Goal: Use online tool/utility: Utilize a website feature to perform a specific function

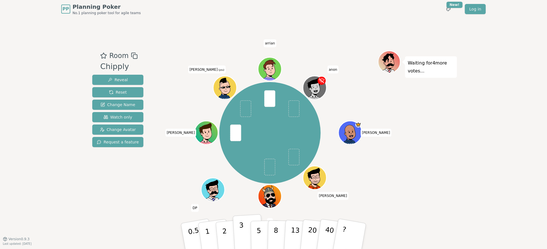
click at [247, 230] on button "3" at bounding box center [248, 236] width 31 height 44
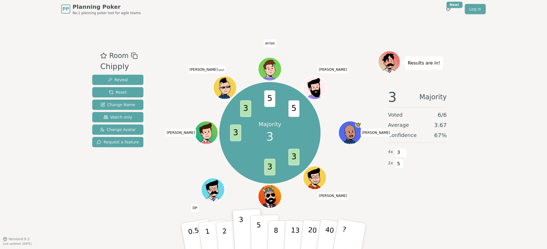
click at [261, 228] on button "5" at bounding box center [265, 235] width 29 height 43
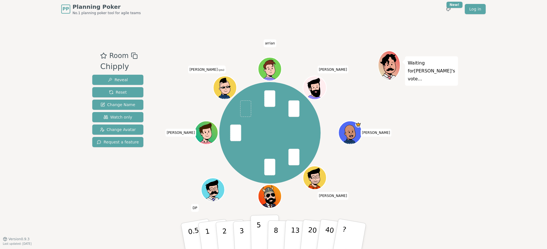
click at [257, 232] on p "5" at bounding box center [259, 236] width 5 height 31
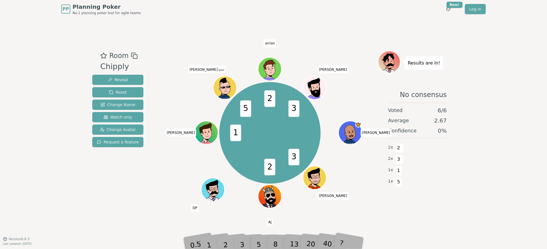
click at [240, 222] on div "Room Chipply Reveal Reset Change Name Watch only Change Avatar Request a featur…" at bounding box center [273, 128] width 367 height 220
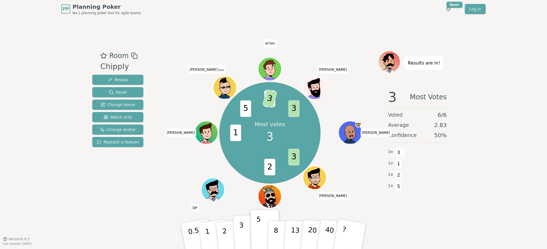
click at [241, 230] on p "3" at bounding box center [242, 236] width 6 height 31
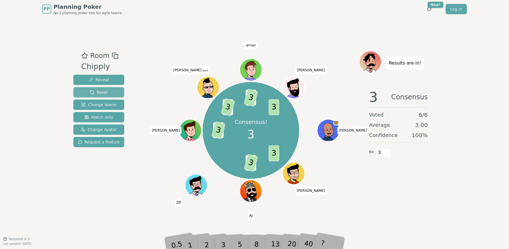
click at [104, 93] on span "Reset" at bounding box center [99, 92] width 18 height 6
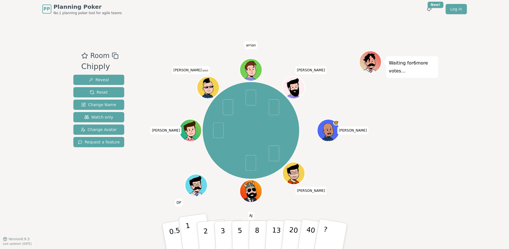
click at [190, 229] on button "1" at bounding box center [196, 236] width 34 height 46
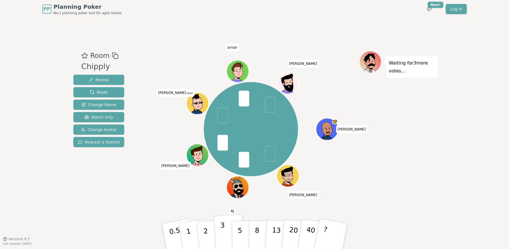
click at [223, 228] on p "3" at bounding box center [223, 236] width 6 height 31
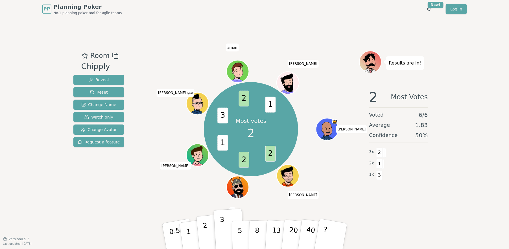
click at [201, 229] on button "2" at bounding box center [212, 236] width 32 height 45
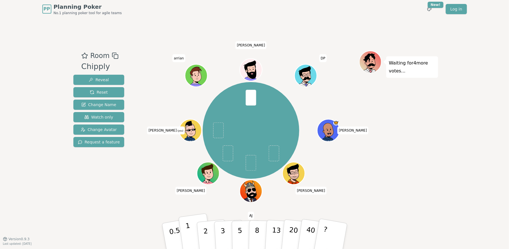
click at [195, 234] on button "1" at bounding box center [196, 236] width 34 height 46
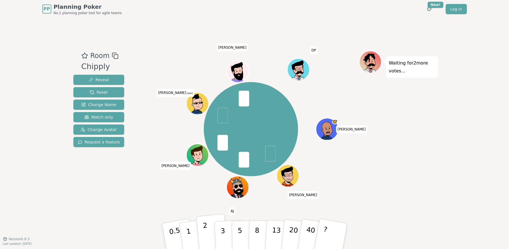
click at [206, 231] on p "2" at bounding box center [206, 236] width 7 height 31
click at [208, 231] on button "2" at bounding box center [212, 236] width 32 height 45
click at [206, 229] on p "2" at bounding box center [206, 236] width 7 height 31
click at [206, 226] on p "2" at bounding box center [206, 236] width 7 height 31
